Goal: Check status: Check status

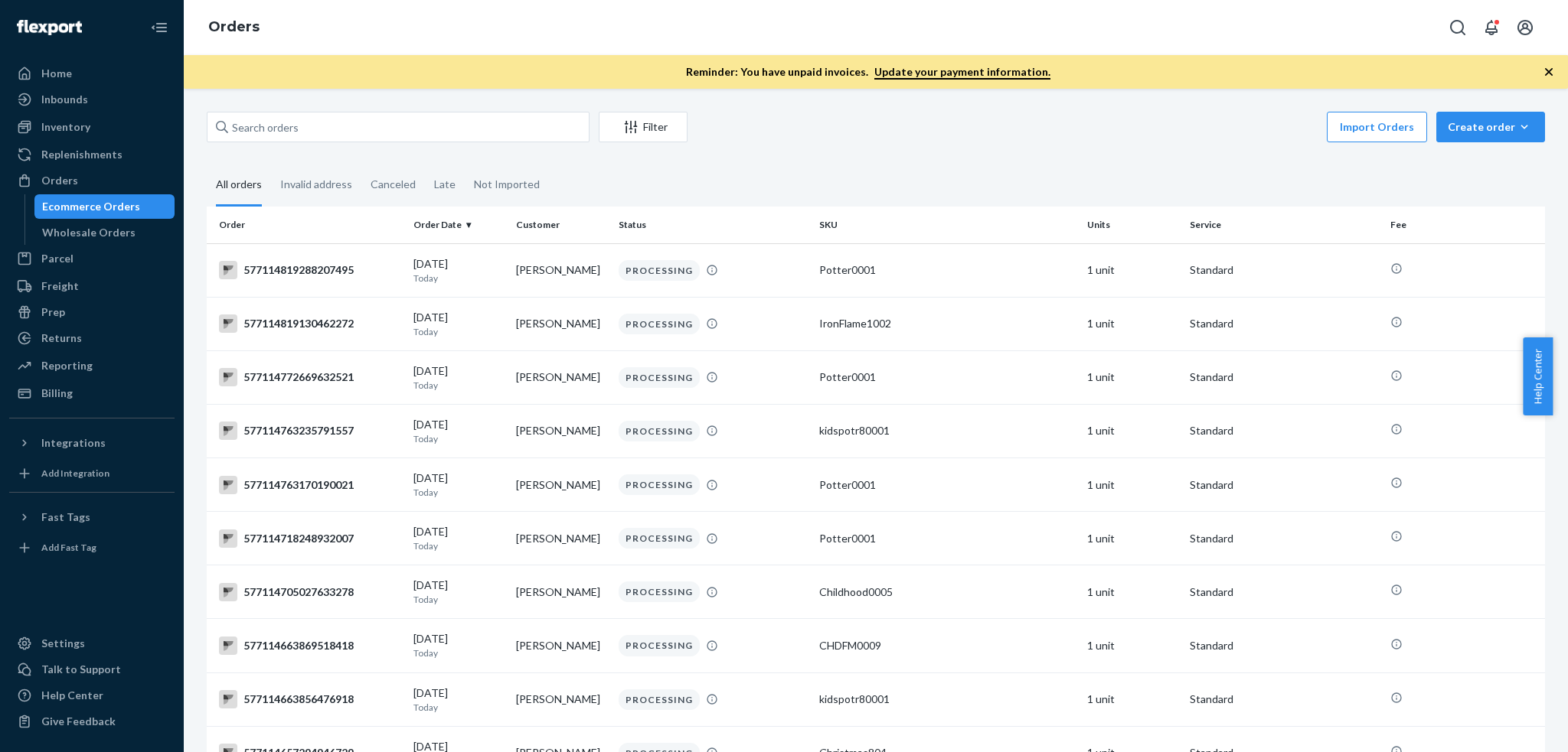
click at [338, 142] on div at bounding box center [398, 126] width 383 height 31
click at [338, 142] on input "text" at bounding box center [398, 126] width 383 height 31
click at [368, 128] on input "text" at bounding box center [398, 126] width 383 height 31
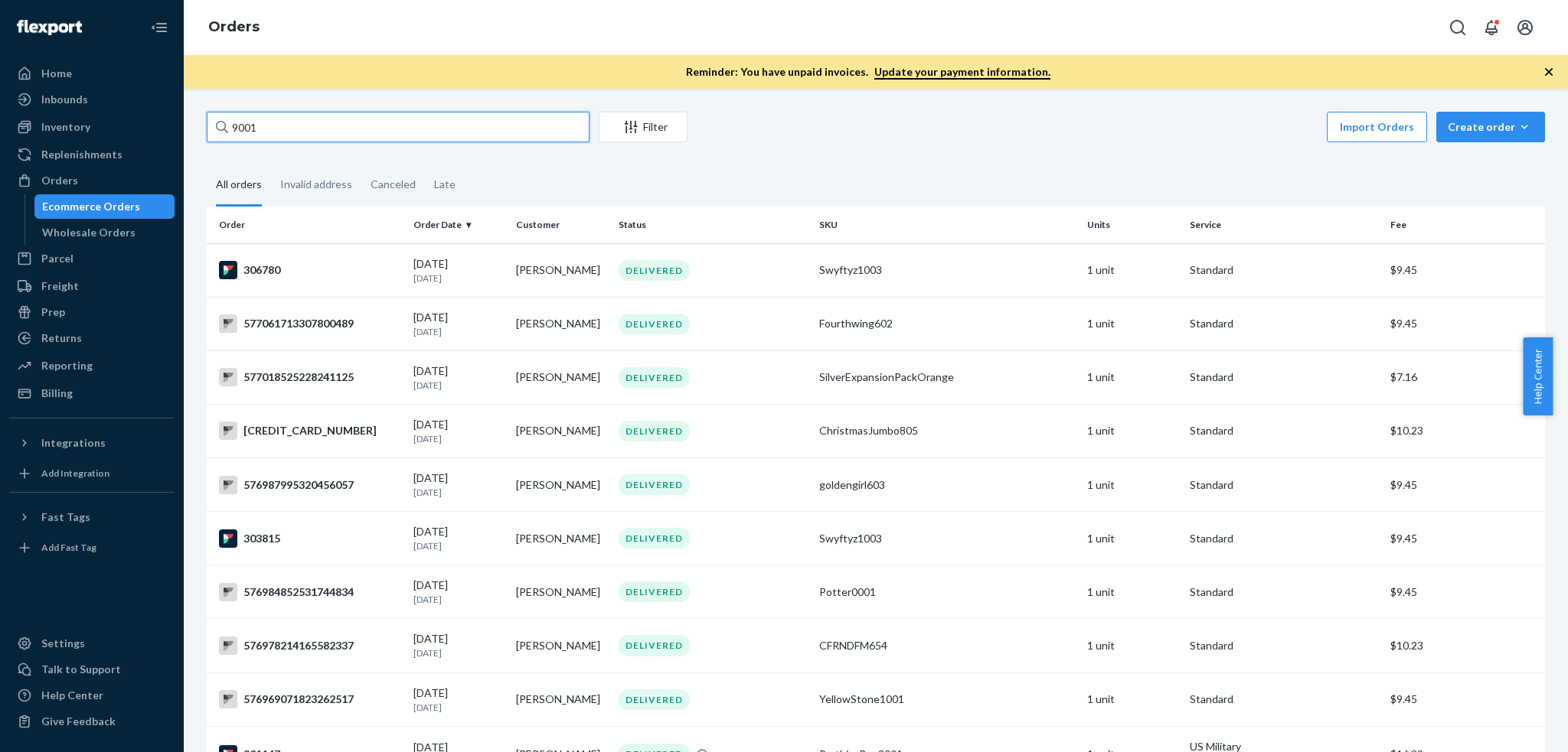
click at [316, 125] on input "9001" at bounding box center [398, 126] width 383 height 31
paste input "[PERSON_NAME]."
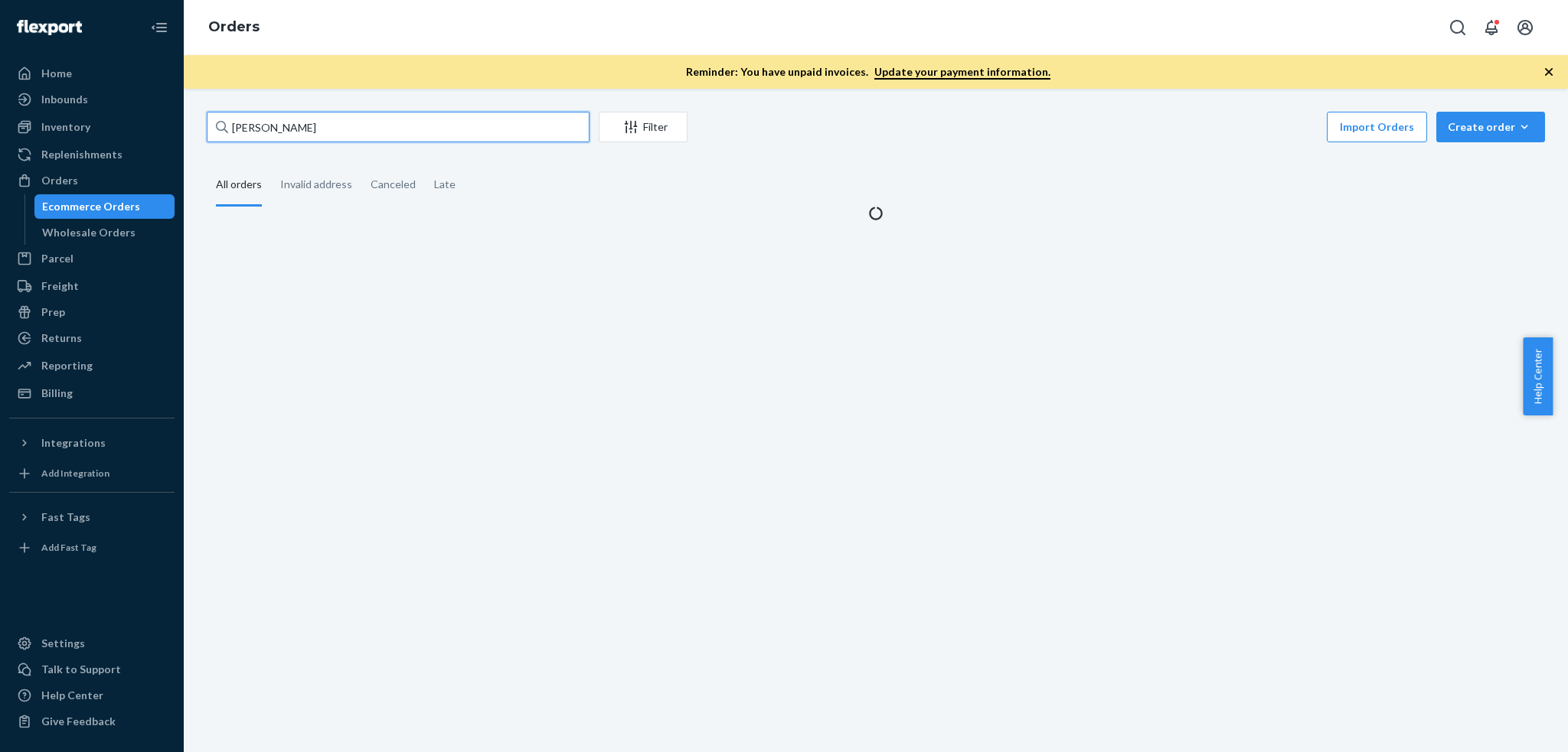
type input "[PERSON_NAME]"
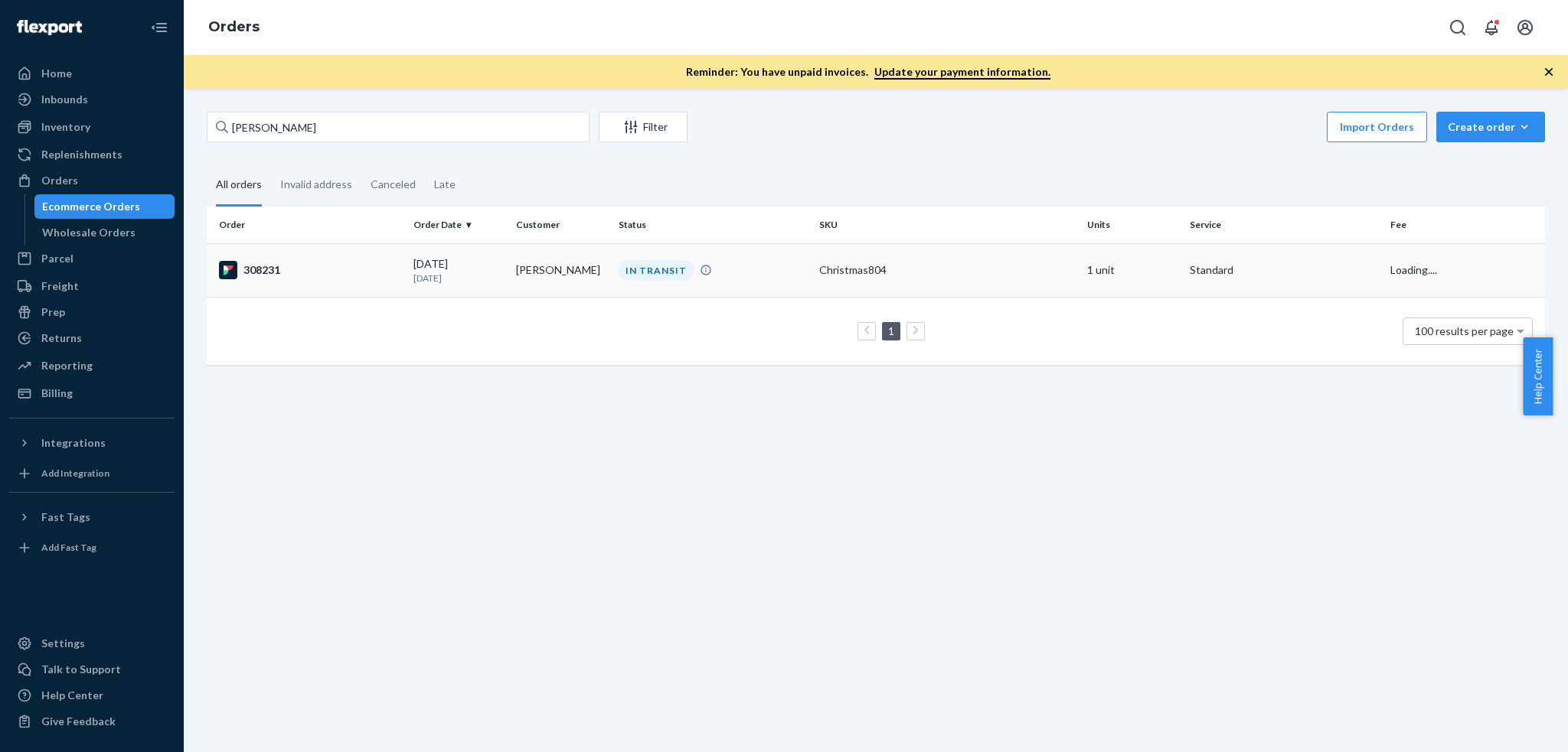
click at [344, 274] on div "308231" at bounding box center [310, 270] width 182 height 19
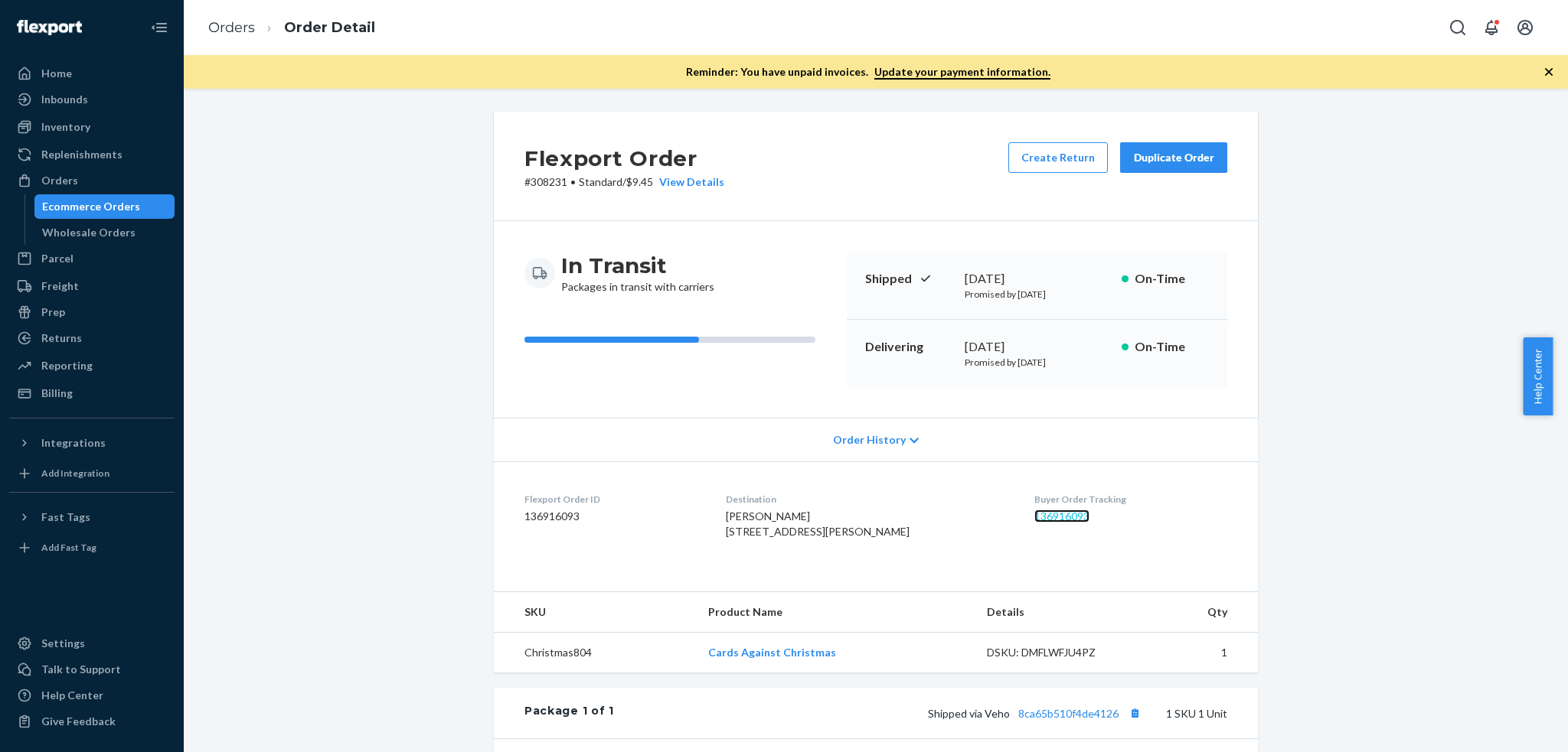
click at [1036, 519] on link "136916093" at bounding box center [1062, 515] width 55 height 13
click at [234, 34] on link "Orders" at bounding box center [231, 27] width 46 height 17
